Goal: Find specific fact: Find specific fact

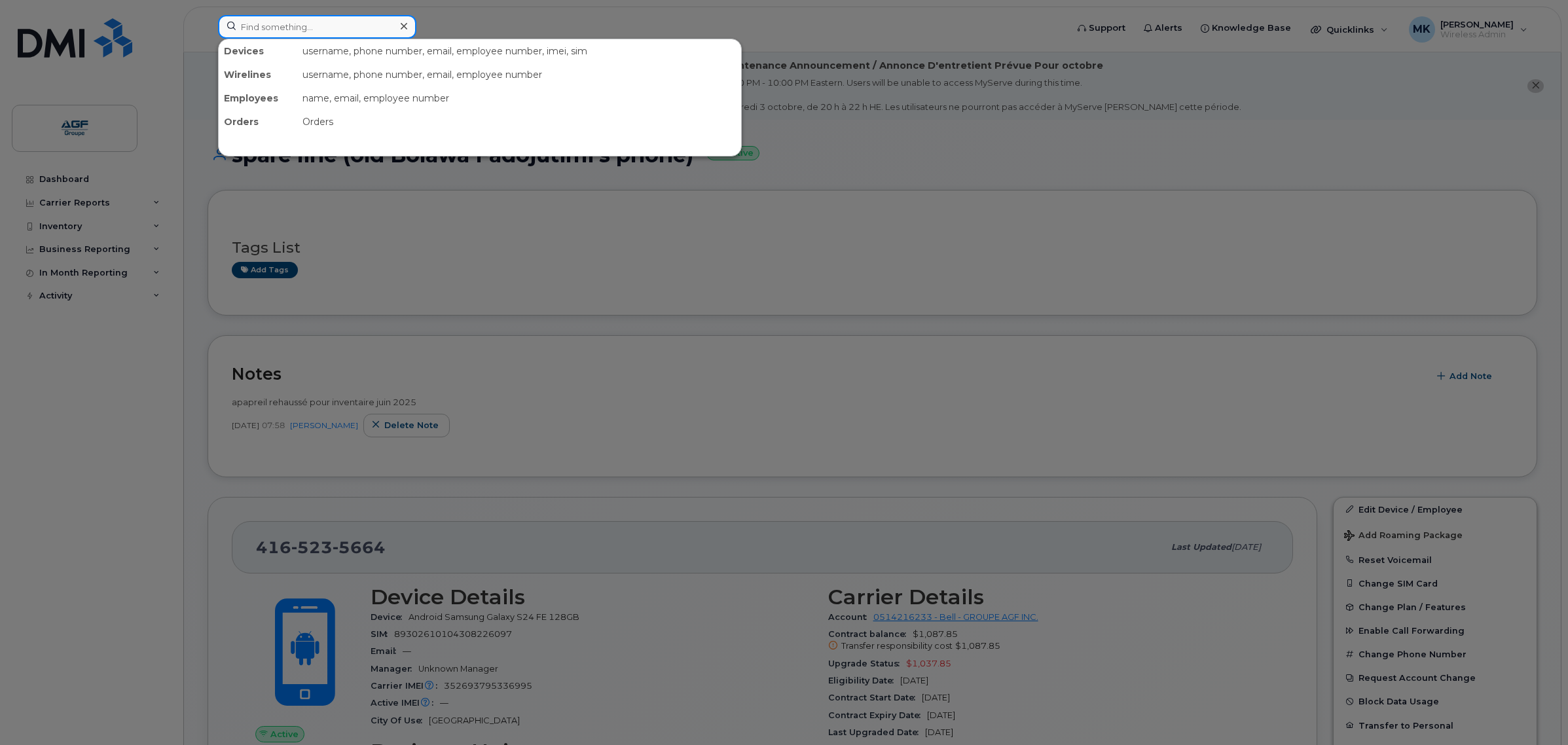
click at [320, 32] on input at bounding box center [316, 27] width 198 height 23
paste input "8930261010 4308226097"
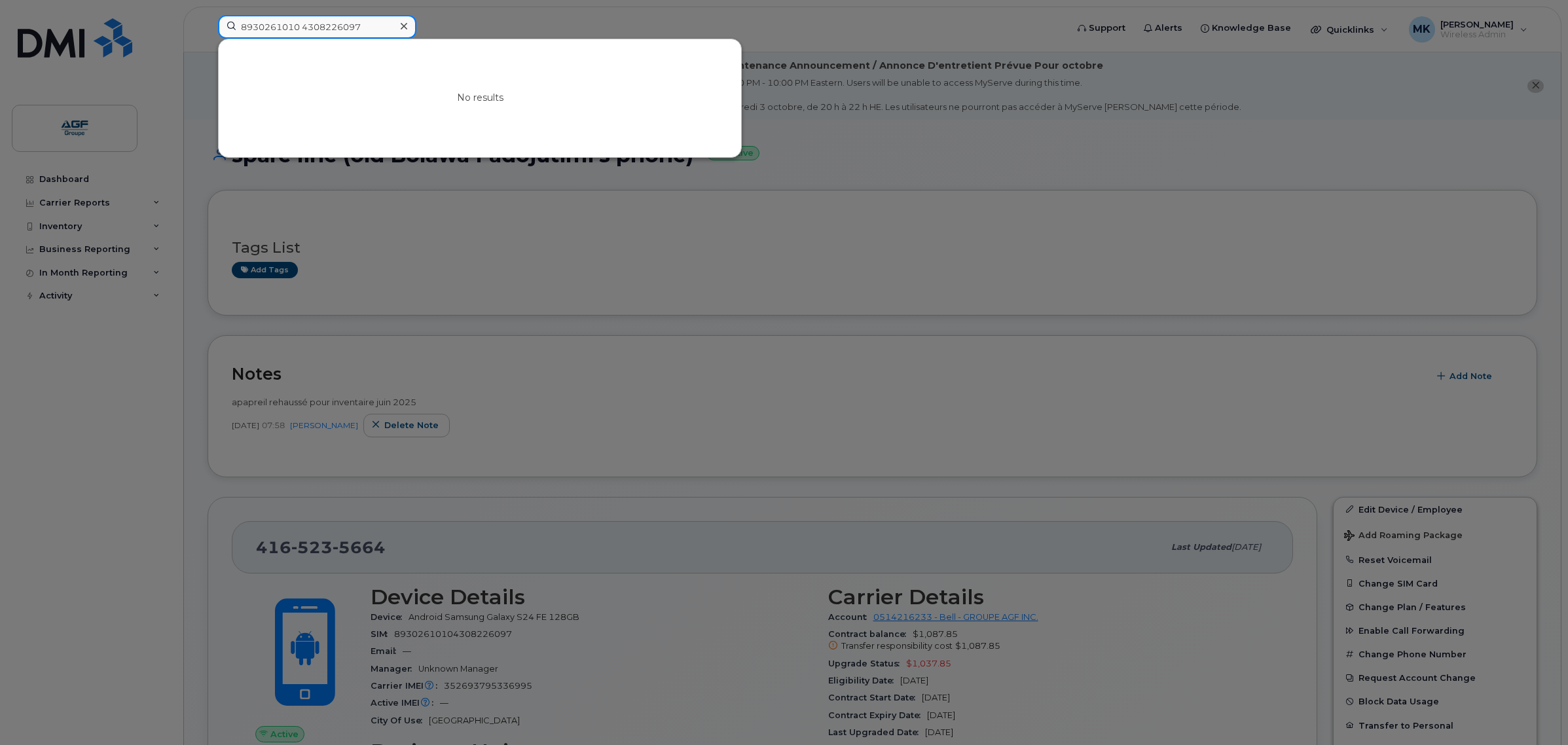
click at [306, 23] on input "8930261010 4308226097" at bounding box center [316, 27] width 198 height 23
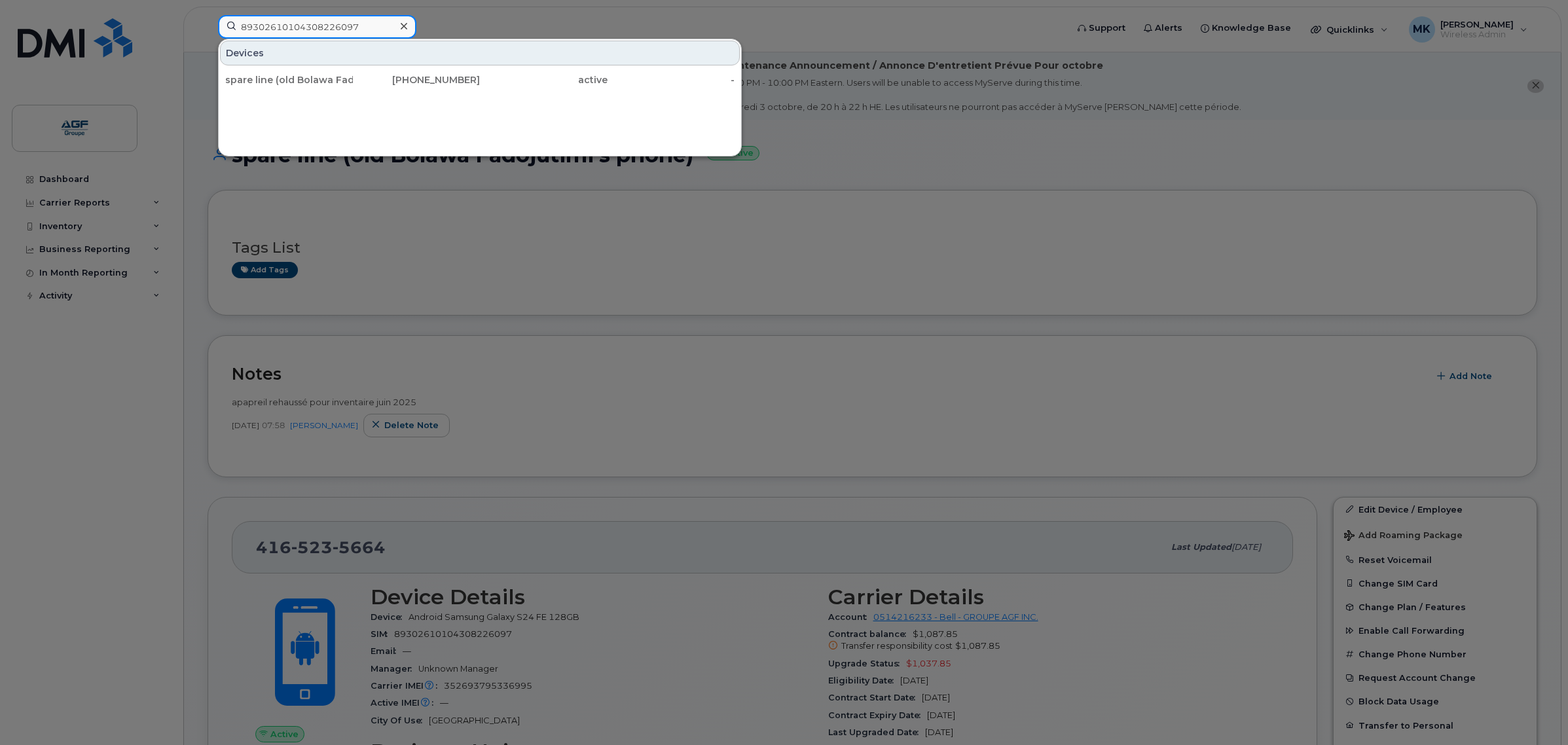
type input "89302610104308226097"
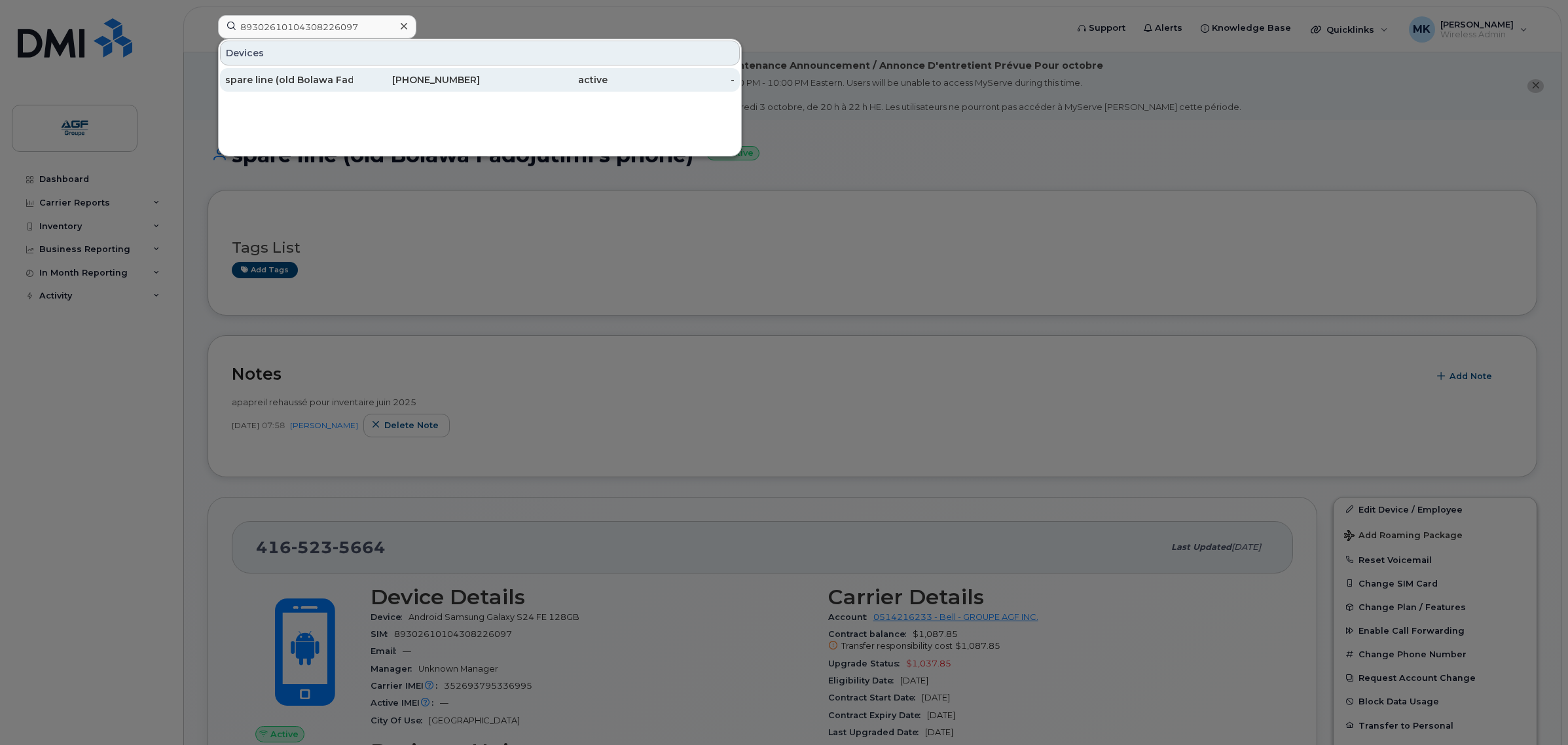
click at [351, 85] on div "spare line (old Bolawa Fadojutimi's phone)" at bounding box center [289, 80] width 128 height 13
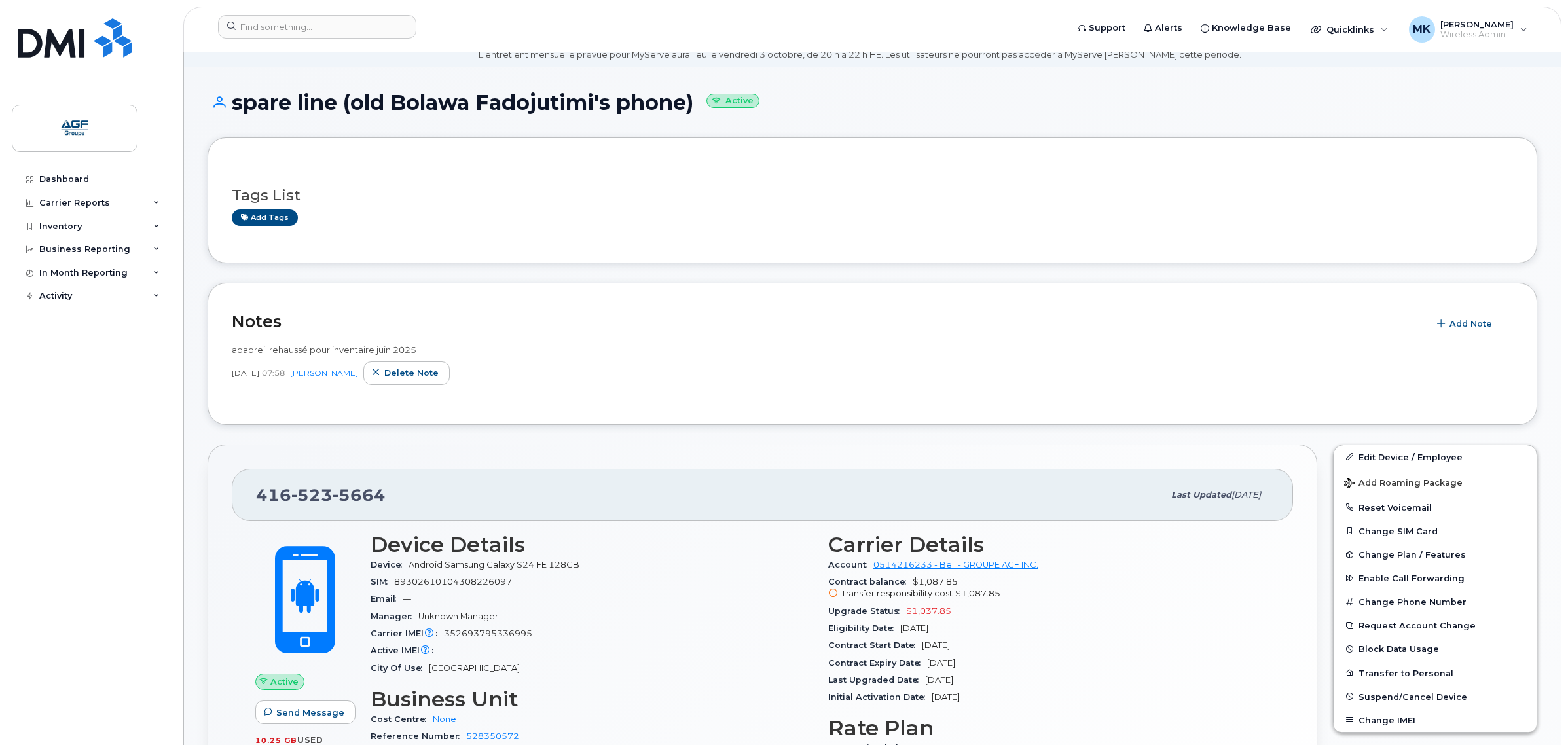
scroll to position [81, 0]
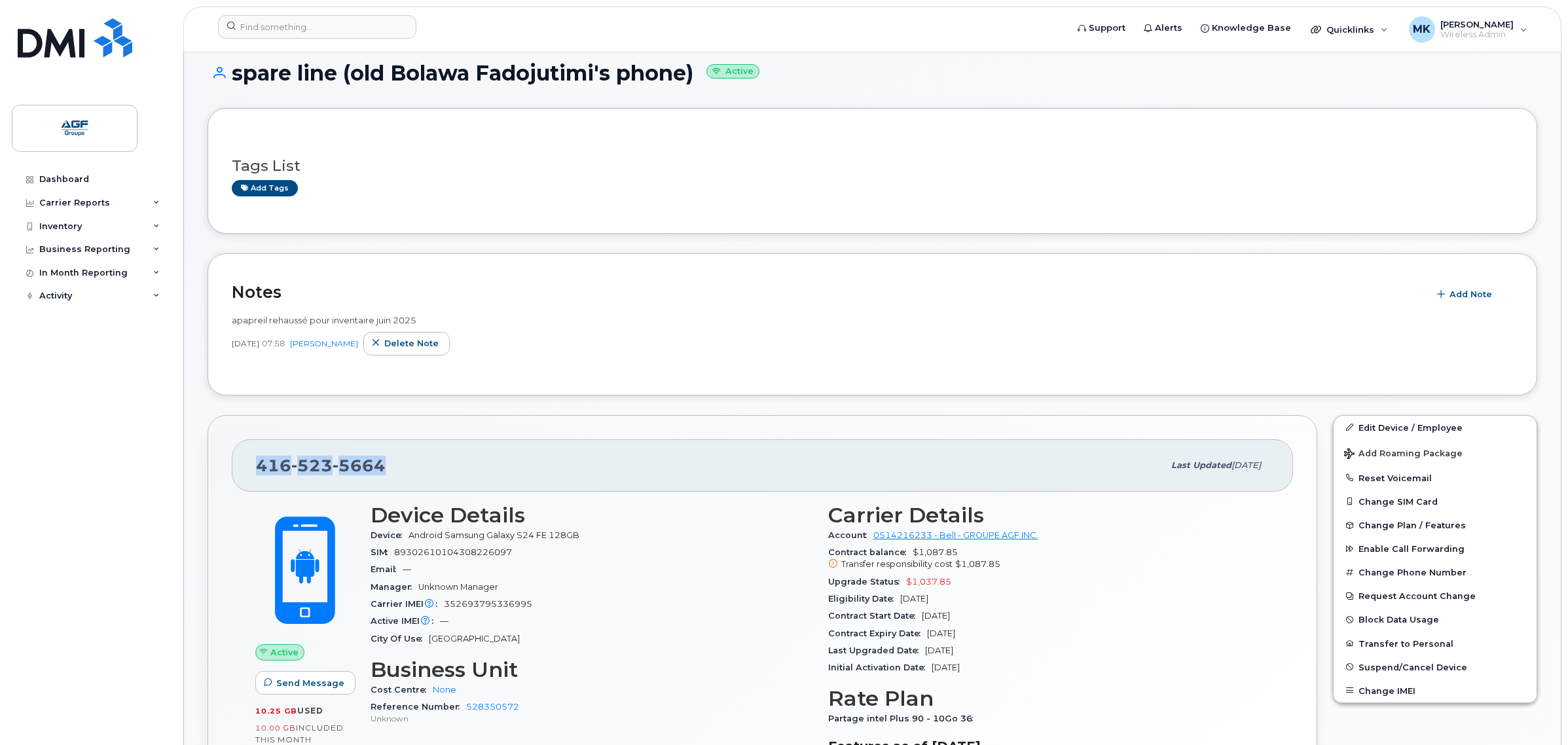
drag, startPoint x: 393, startPoint y: 468, endPoint x: 259, endPoint y: 461, distance: 134.2
click at [259, 461] on div "[PHONE_NUMBER]" at bounding box center [710, 466] width 907 height 27
copy span "[PHONE_NUMBER]"
